Goal: Obtain resource: Download file/media

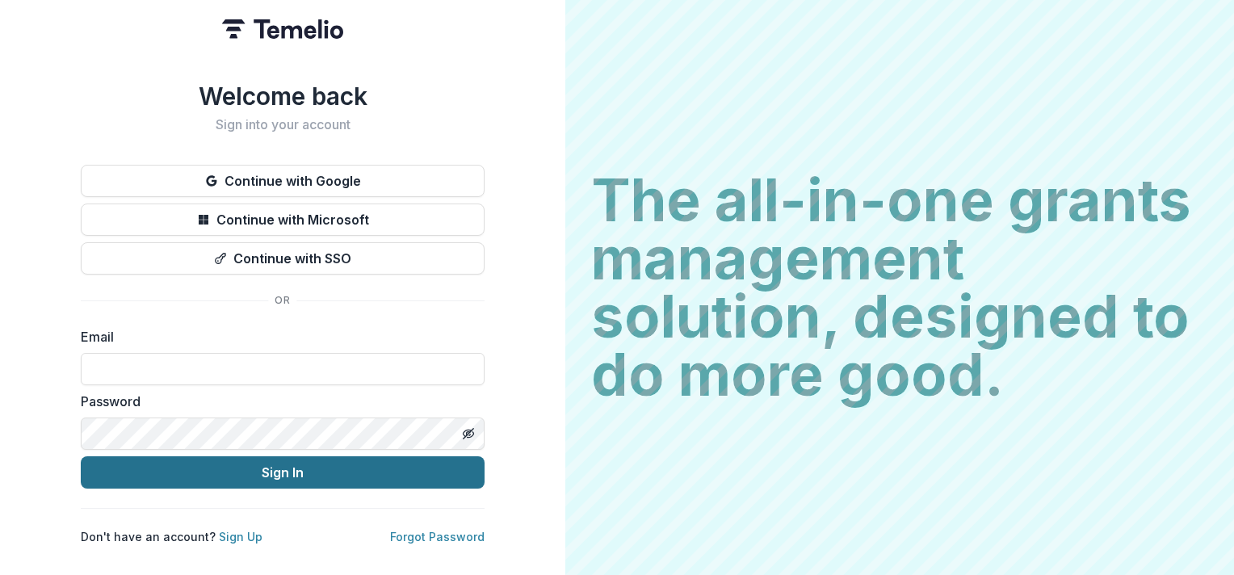
type input "**********"
click at [189, 464] on button "Sign In" at bounding box center [283, 472] width 404 height 32
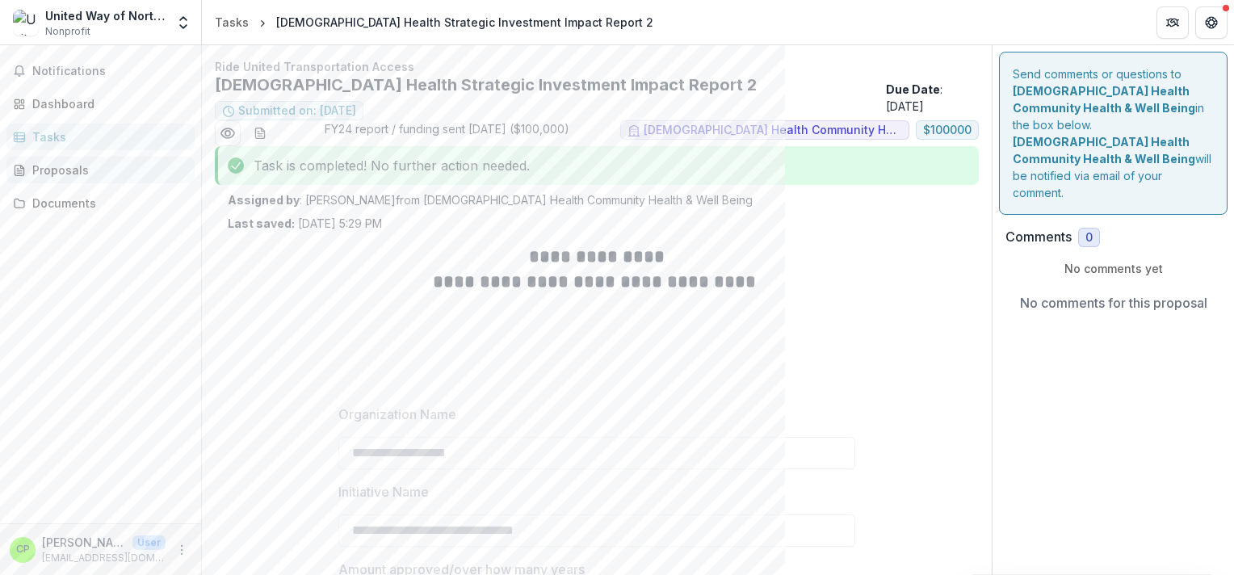
click at [80, 173] on div "Proposals" at bounding box center [106, 170] width 149 height 17
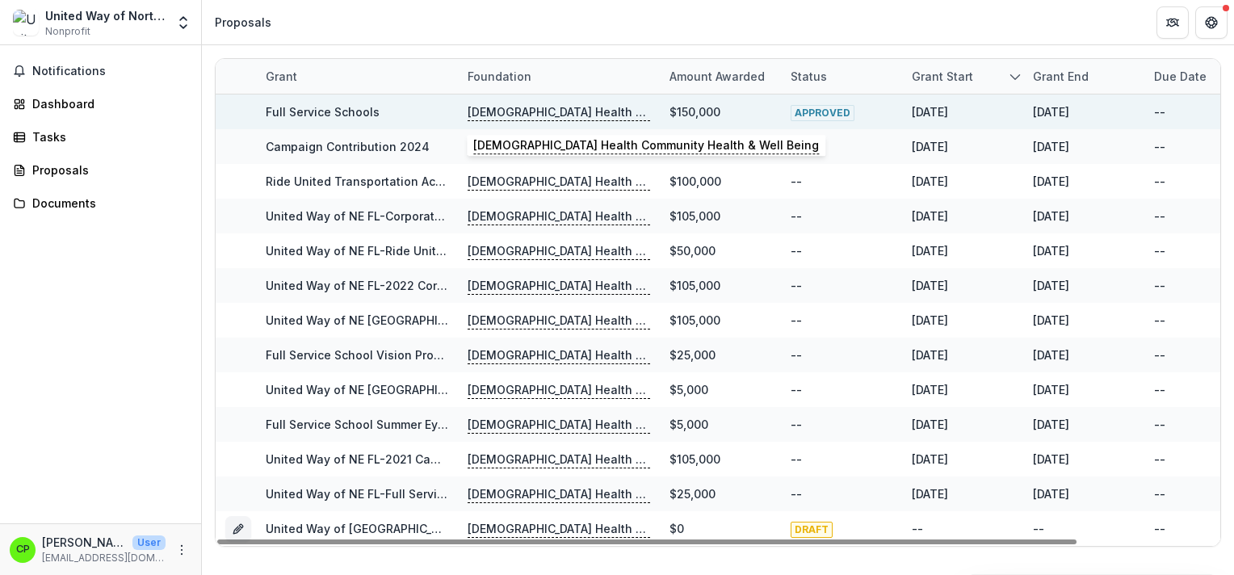
click at [589, 106] on p "[DEMOGRAPHIC_DATA] Health Community Health & Well Being" at bounding box center [559, 112] width 183 height 18
click at [545, 112] on p "[DEMOGRAPHIC_DATA] Health Community Health & Well Being" at bounding box center [559, 112] width 183 height 18
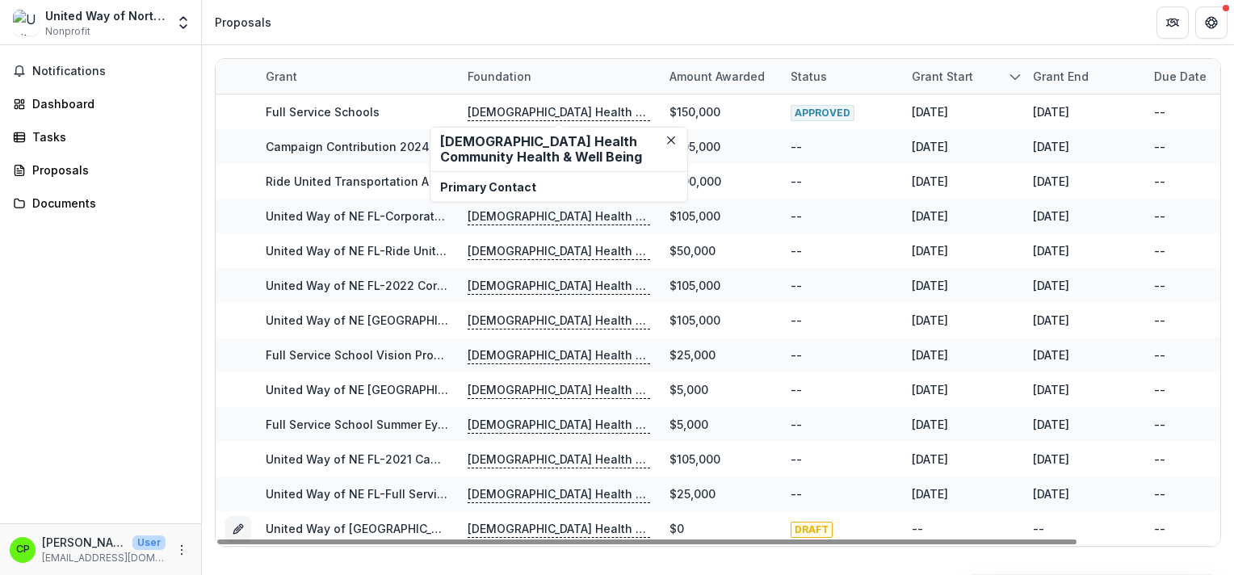
click at [519, 147] on h2 "[DEMOGRAPHIC_DATA] Health Community Health & Well Being" at bounding box center [559, 149] width 238 height 31
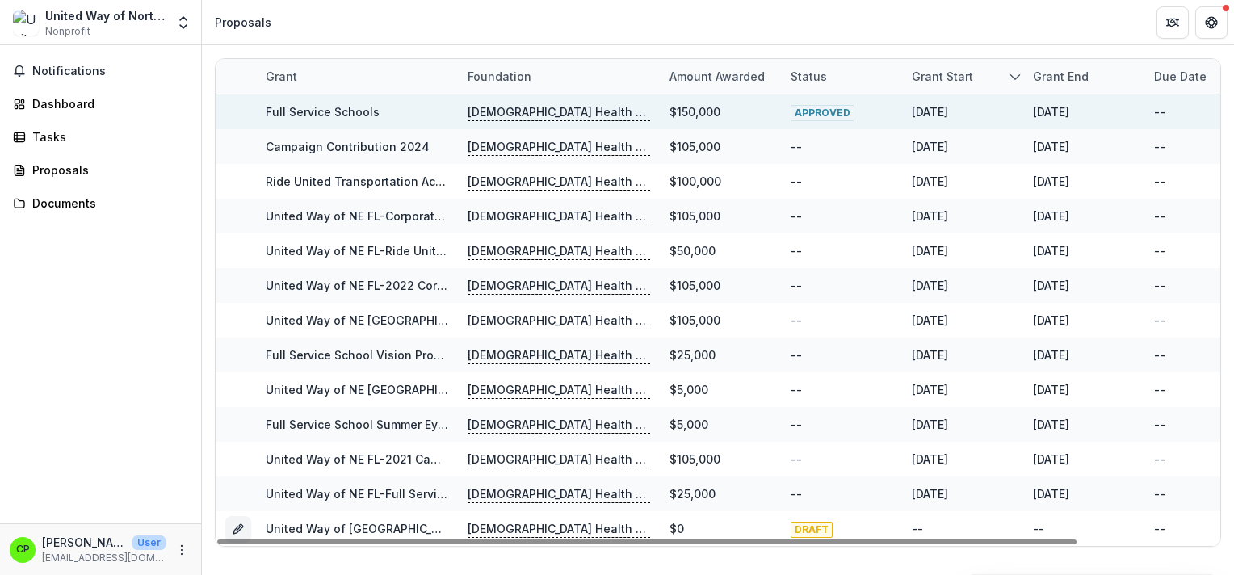
click at [701, 110] on div "$150,000" at bounding box center [695, 111] width 51 height 17
click at [523, 107] on p "[DEMOGRAPHIC_DATA] Health Community Health & Well Being" at bounding box center [559, 112] width 183 height 18
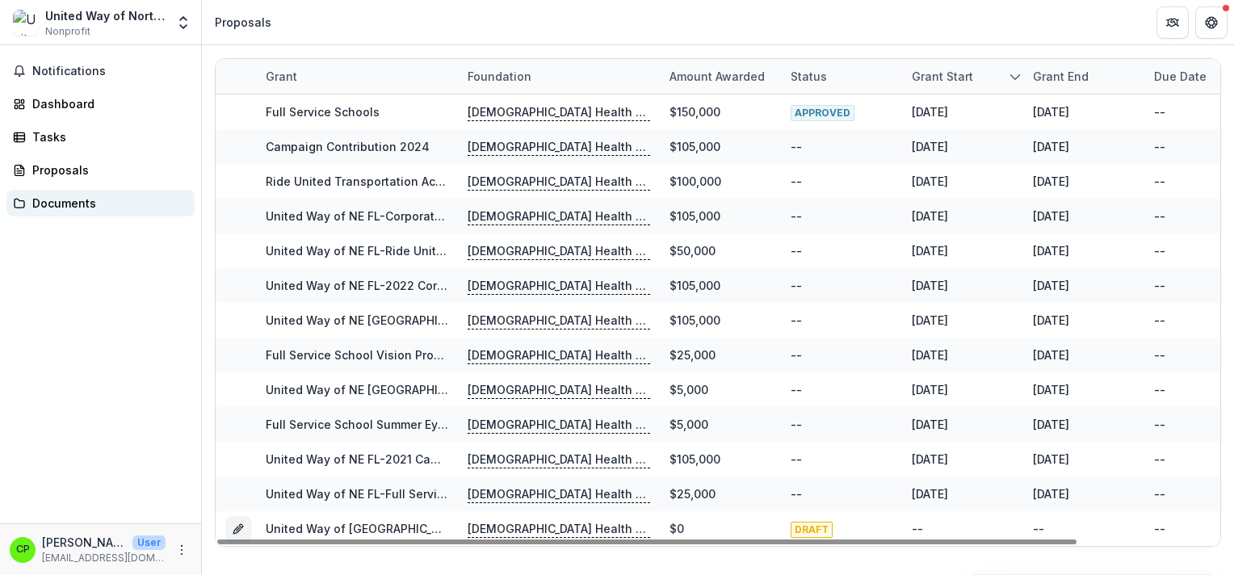
click at [91, 200] on div "Documents" at bounding box center [106, 203] width 149 height 17
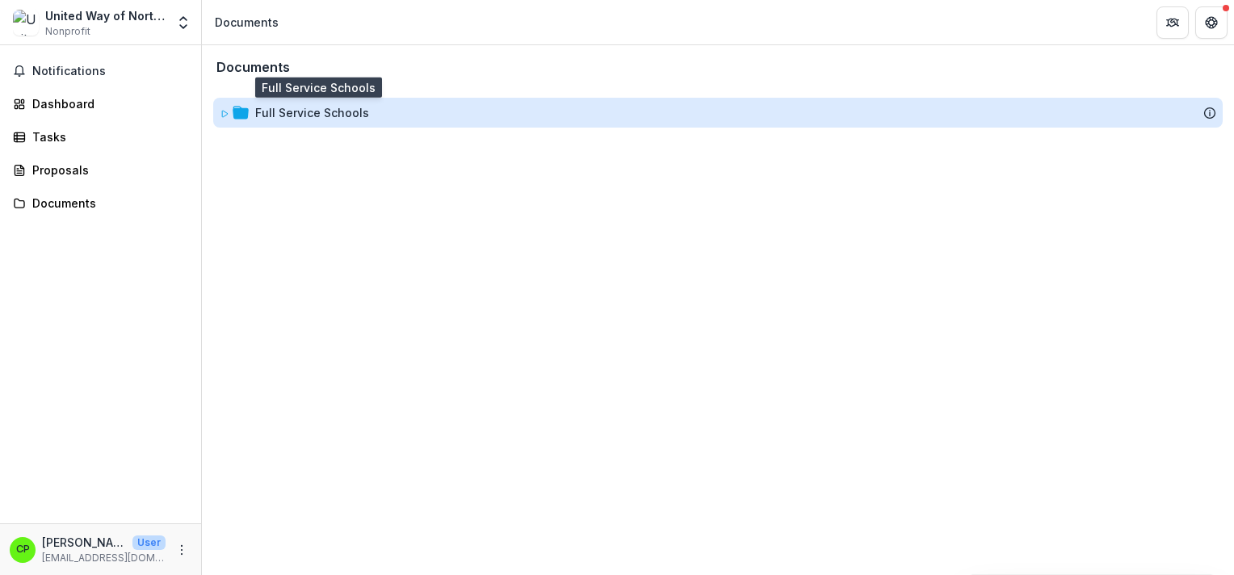
click at [331, 111] on div "Full Service Schools" at bounding box center [312, 112] width 114 height 17
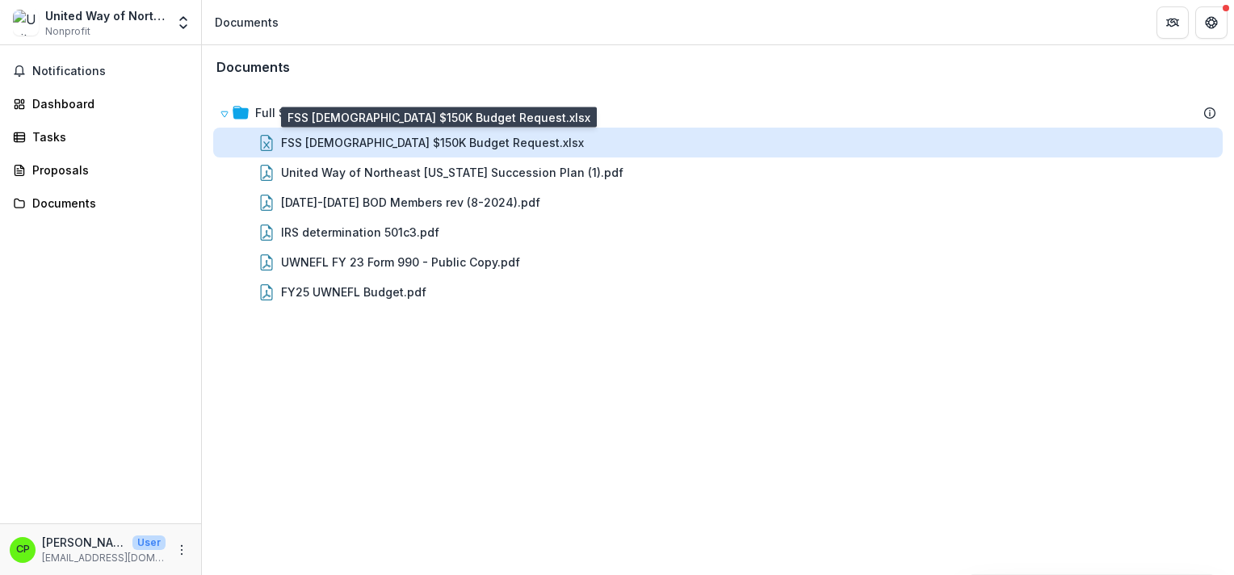
click at [361, 143] on div "FSS [DEMOGRAPHIC_DATA] $150K Budget Request.xlsx" at bounding box center [432, 142] width 303 height 17
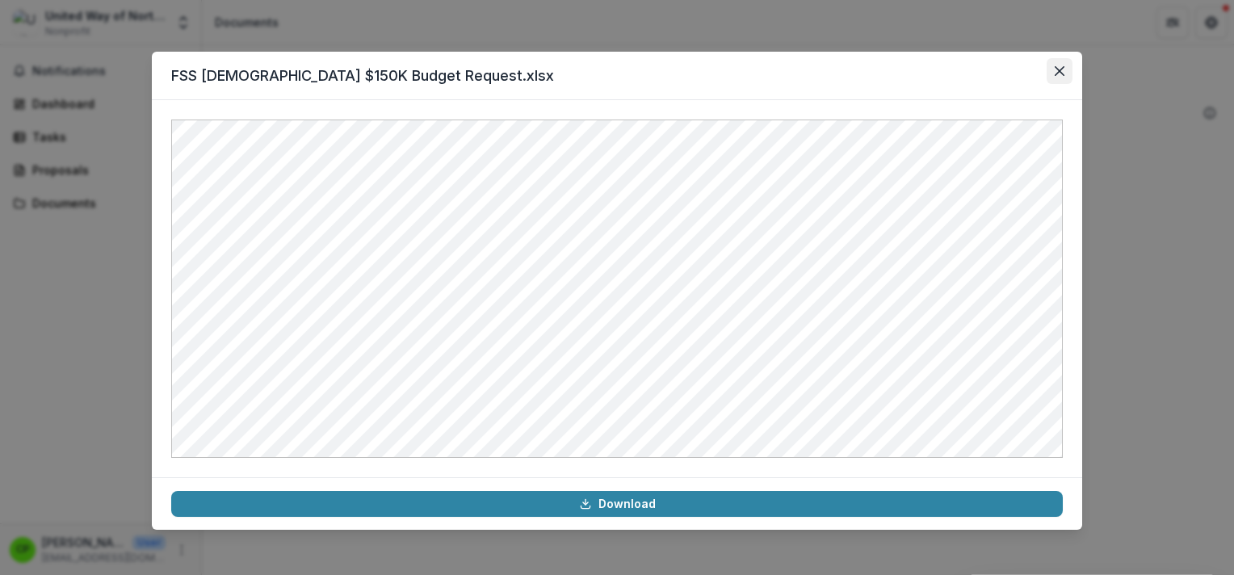
click at [1055, 67] on icon "Close" at bounding box center [1060, 71] width 10 height 10
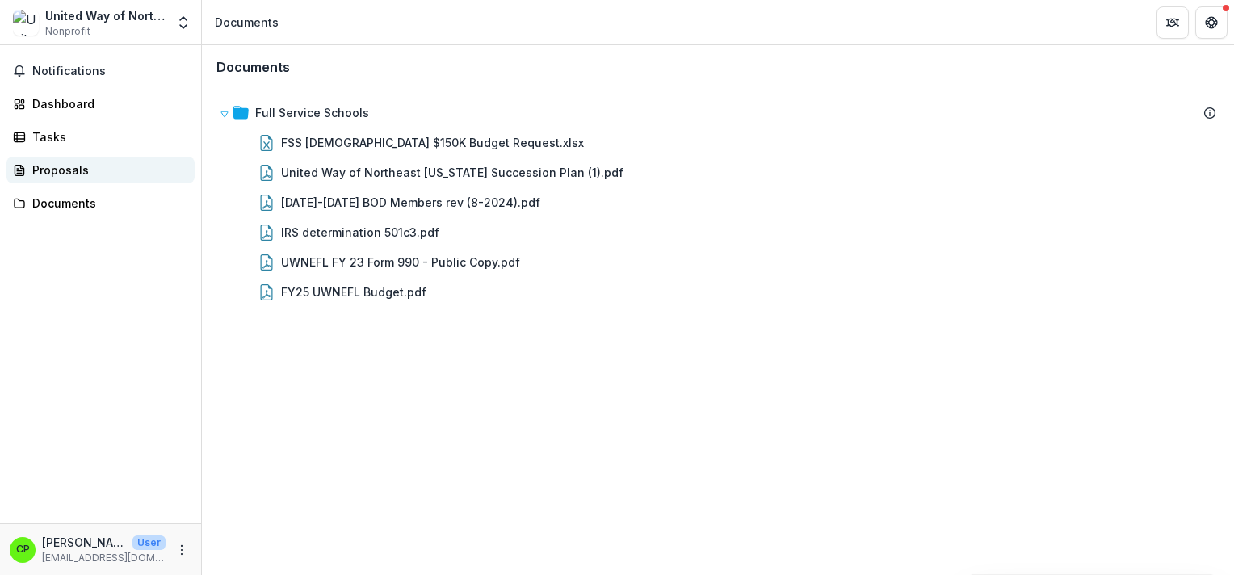
click at [77, 174] on div "Proposals" at bounding box center [106, 170] width 149 height 17
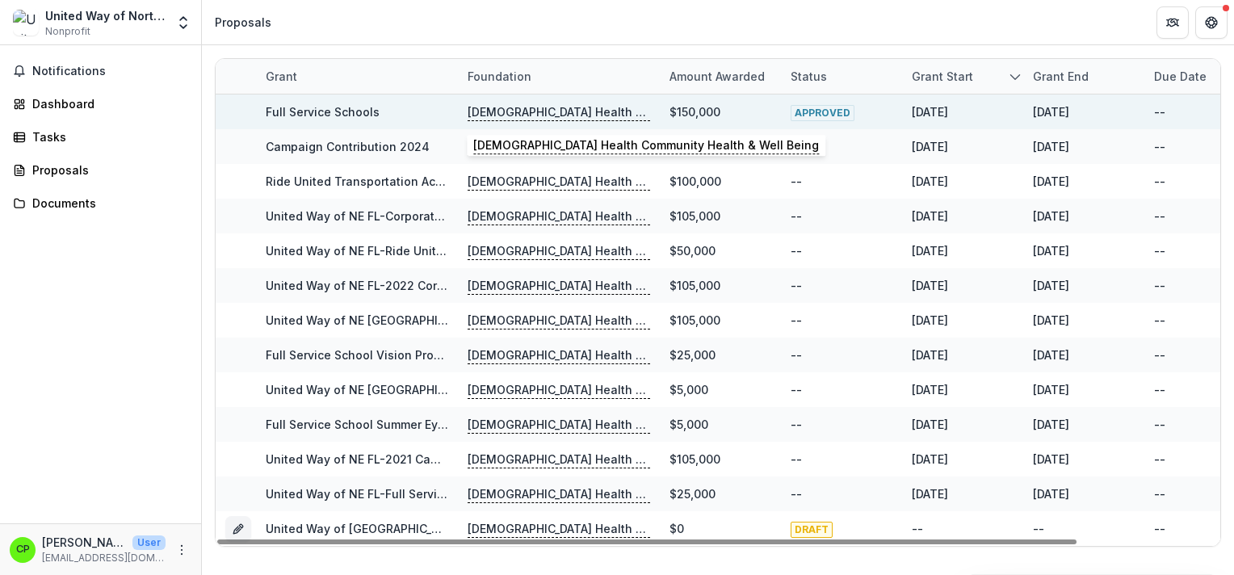
click at [507, 111] on p "[DEMOGRAPHIC_DATA] Health Community Health & Well Being" at bounding box center [559, 112] width 183 height 18
click at [359, 107] on link "Full Service Schools" at bounding box center [323, 112] width 114 height 14
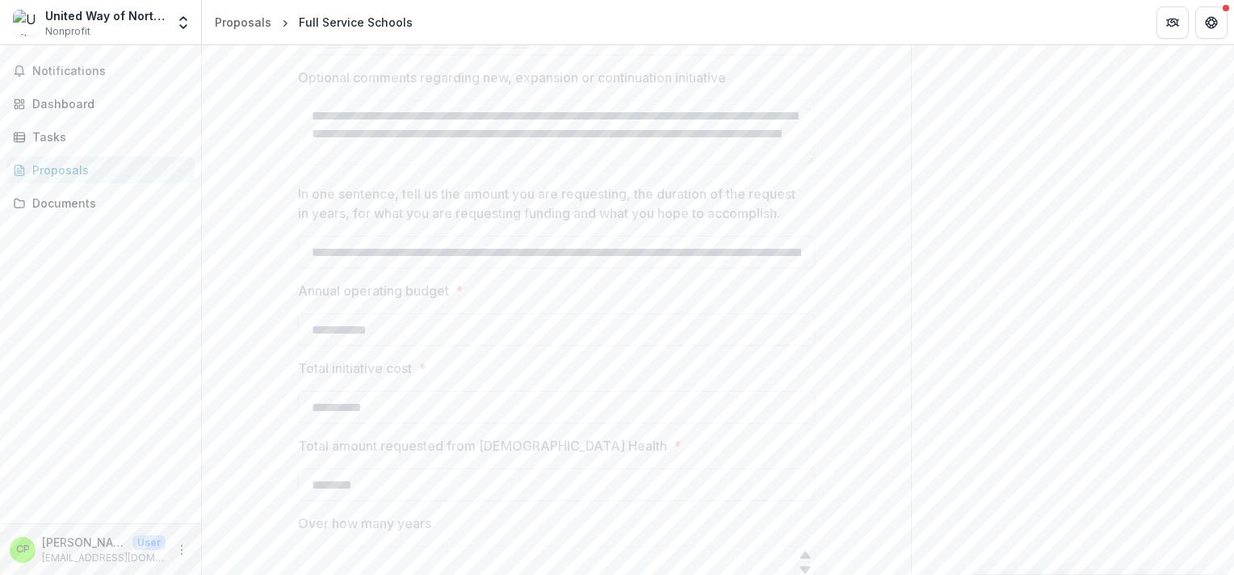
scroll to position [1131, 0]
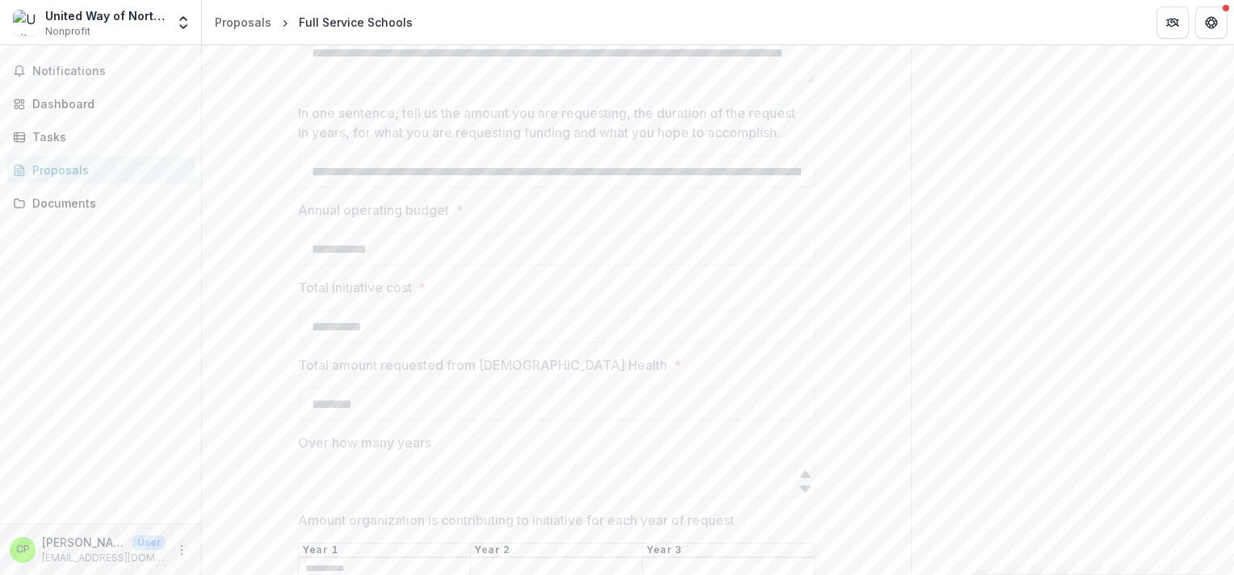
click at [523, 187] on div "**********" at bounding box center [556, 145] width 517 height 84
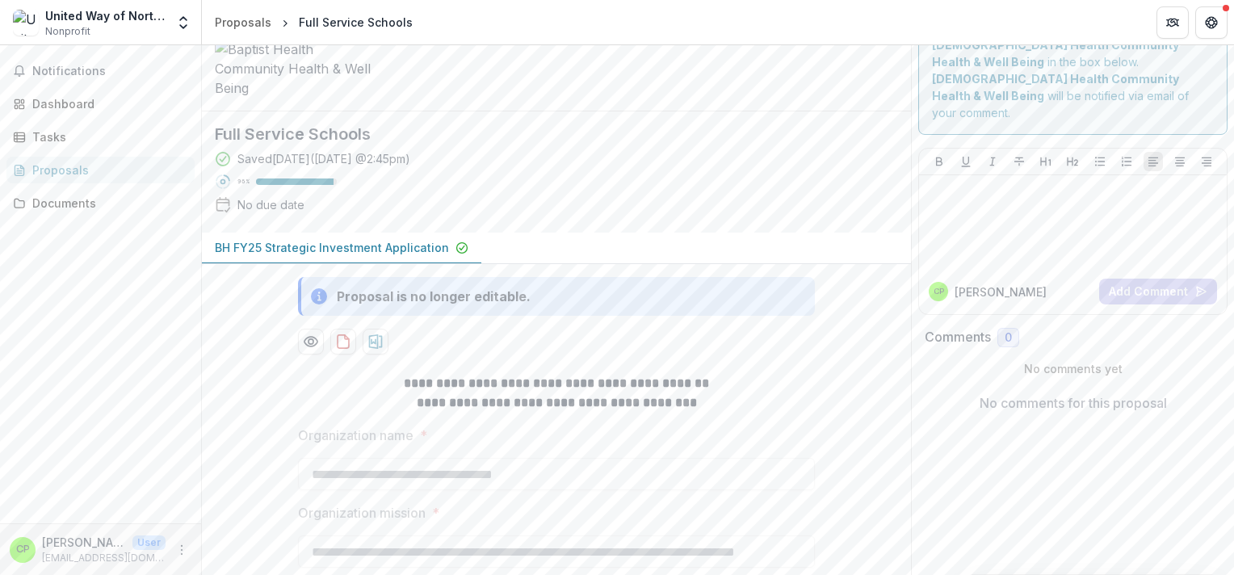
scroll to position [81, 0]
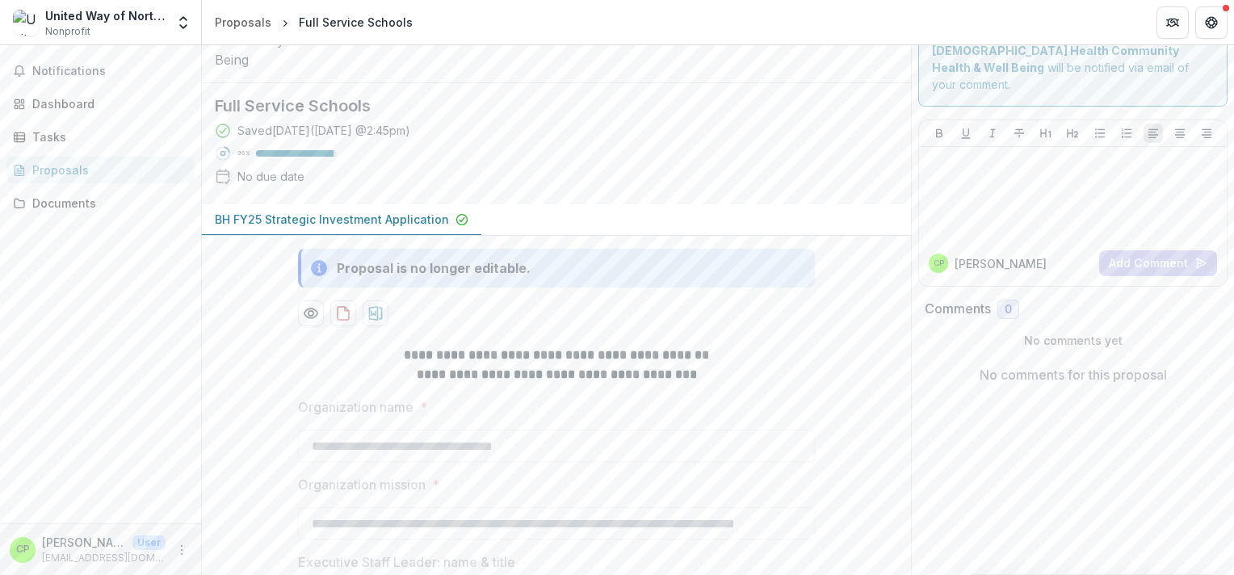
click at [399, 228] on p "BH FY25 Strategic Investment Application" at bounding box center [332, 219] width 234 height 17
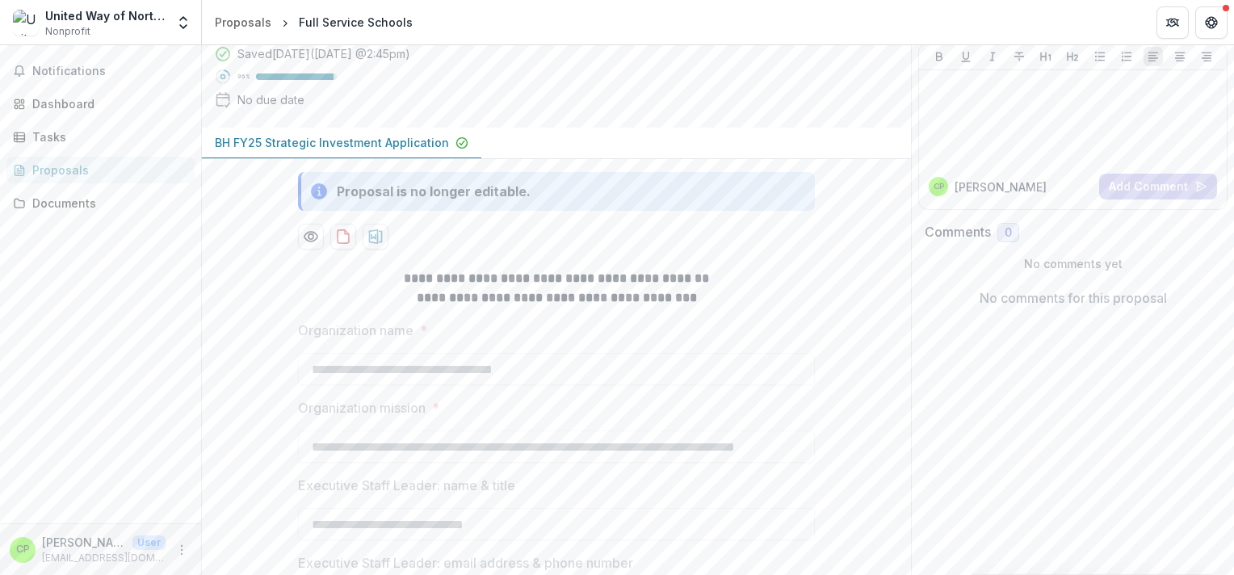
scroll to position [162, 0]
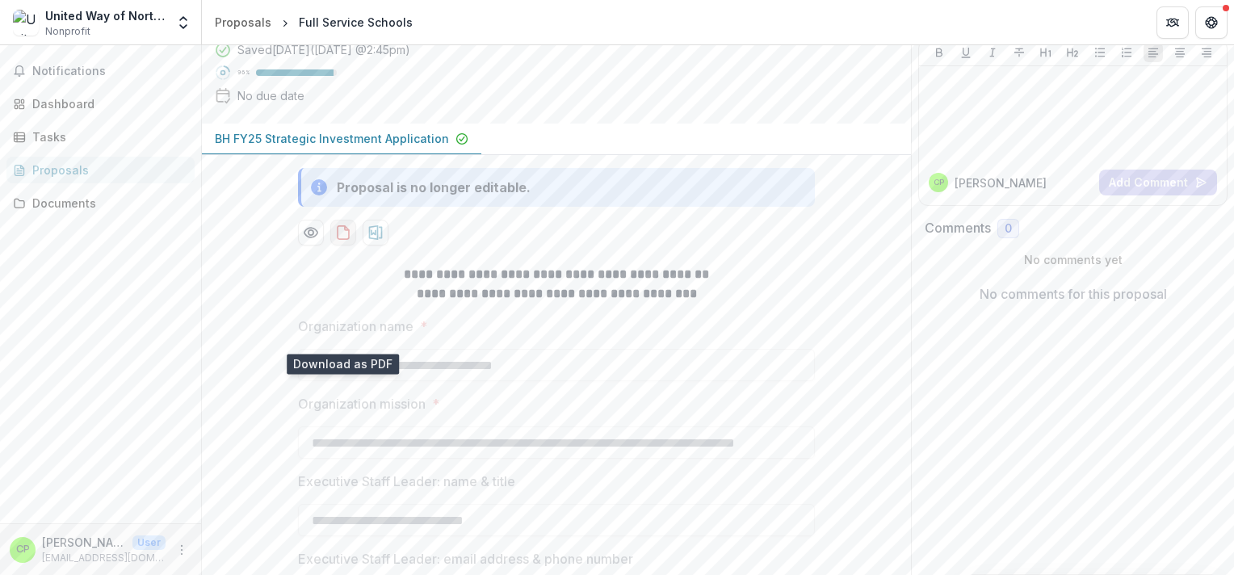
click at [345, 241] on icon "download-proposal" at bounding box center [343, 233] width 16 height 16
click at [372, 240] on icon "download-proposal" at bounding box center [376, 232] width 14 height 15
